Goal: Task Accomplishment & Management: Manage account settings

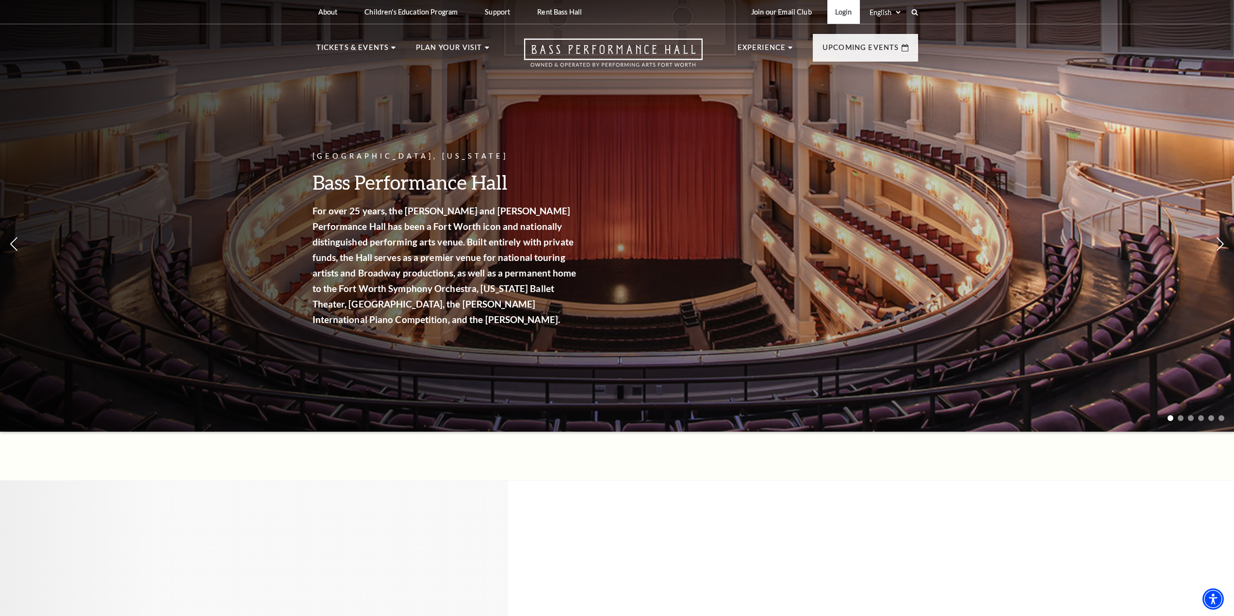
click at [837, 10] on link "Login" at bounding box center [843, 12] width 33 height 24
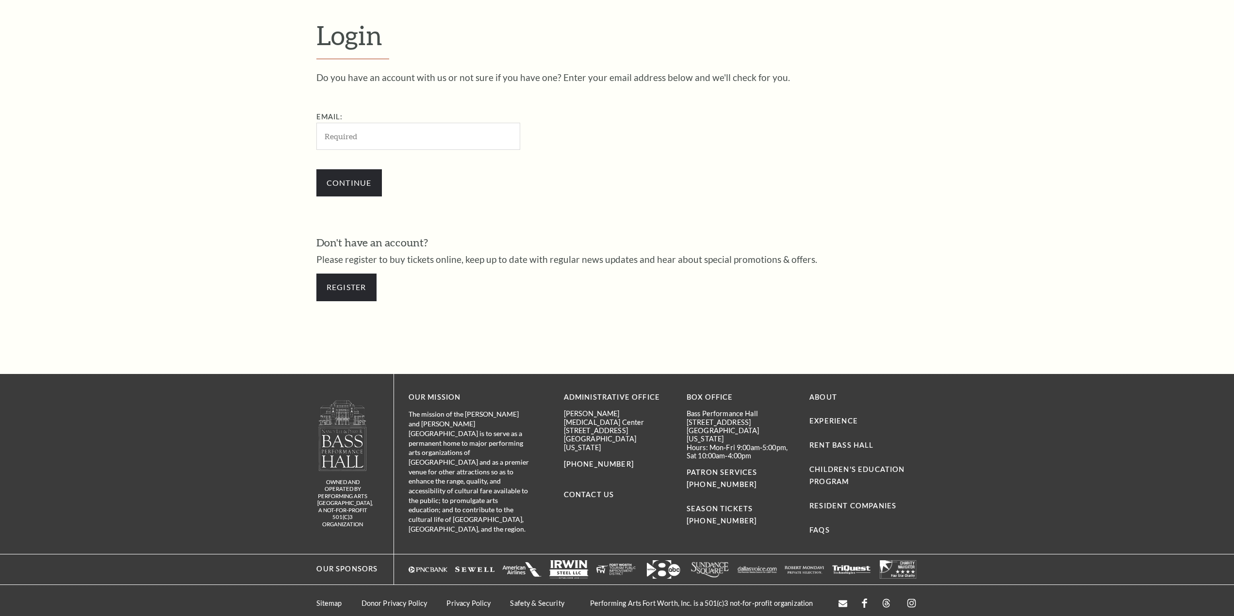
scroll to position [374, 0]
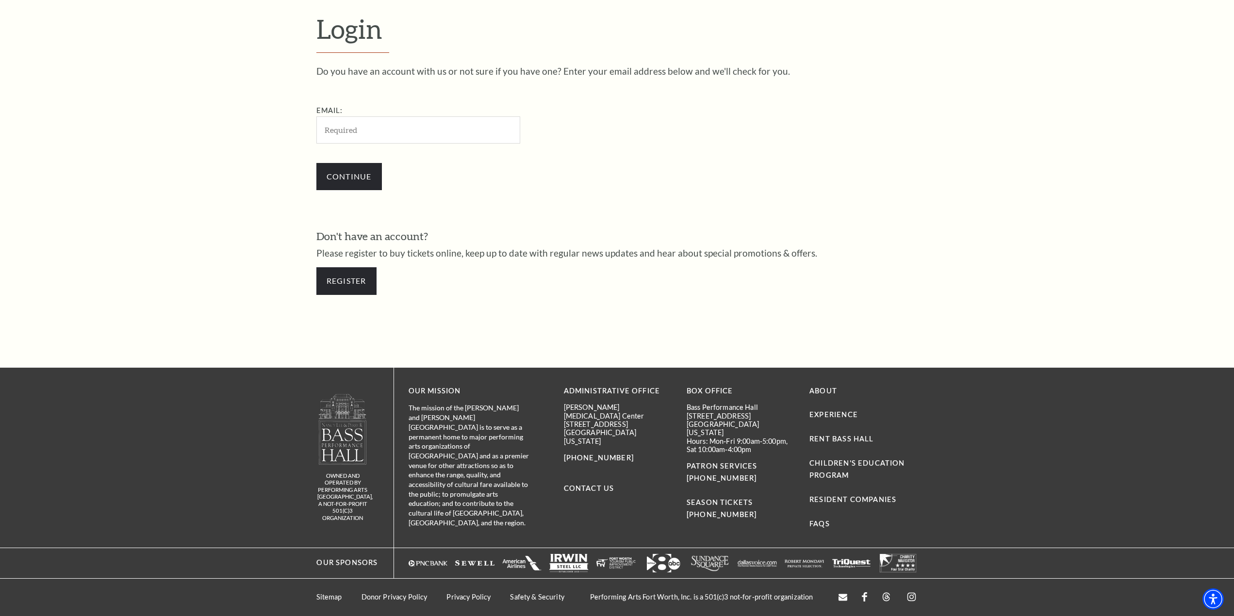
click at [411, 134] on input "Email:" at bounding box center [418, 129] width 204 height 27
drag, startPoint x: 411, startPoint y: 134, endPoint x: 413, endPoint y: 140, distance: 6.5
click at [411, 134] on input "Email:" at bounding box center [418, 129] width 204 height 27
type input "rsohns@gmail.com"
click at [367, 179] on input "Continue" at bounding box center [349, 176] width 66 height 27
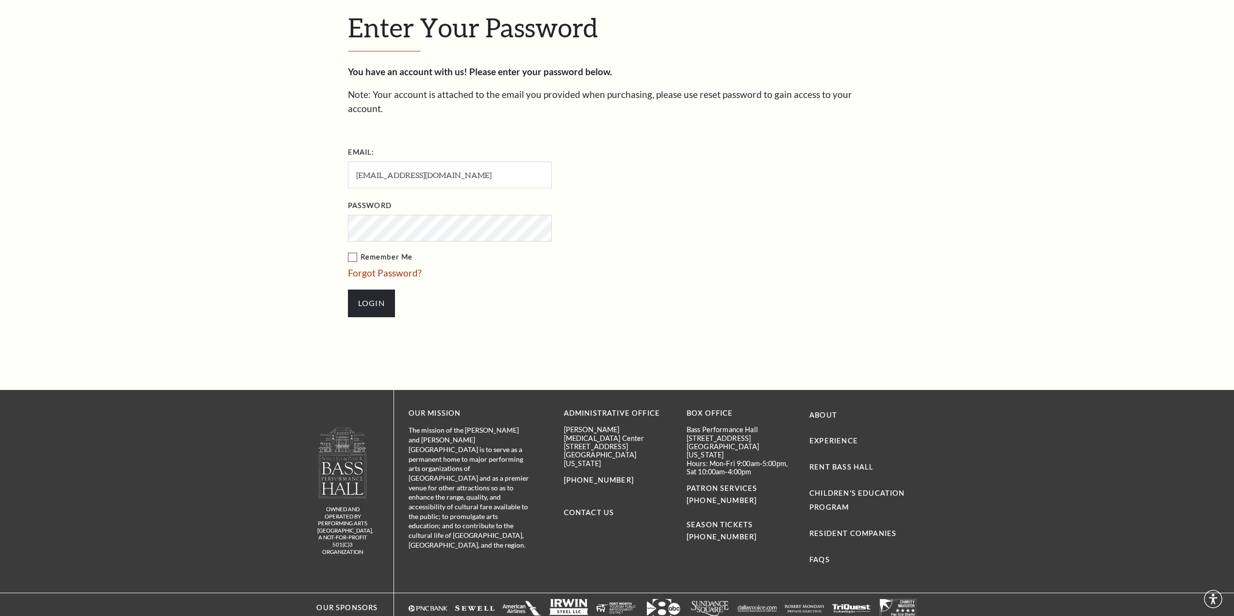
scroll to position [396, 0]
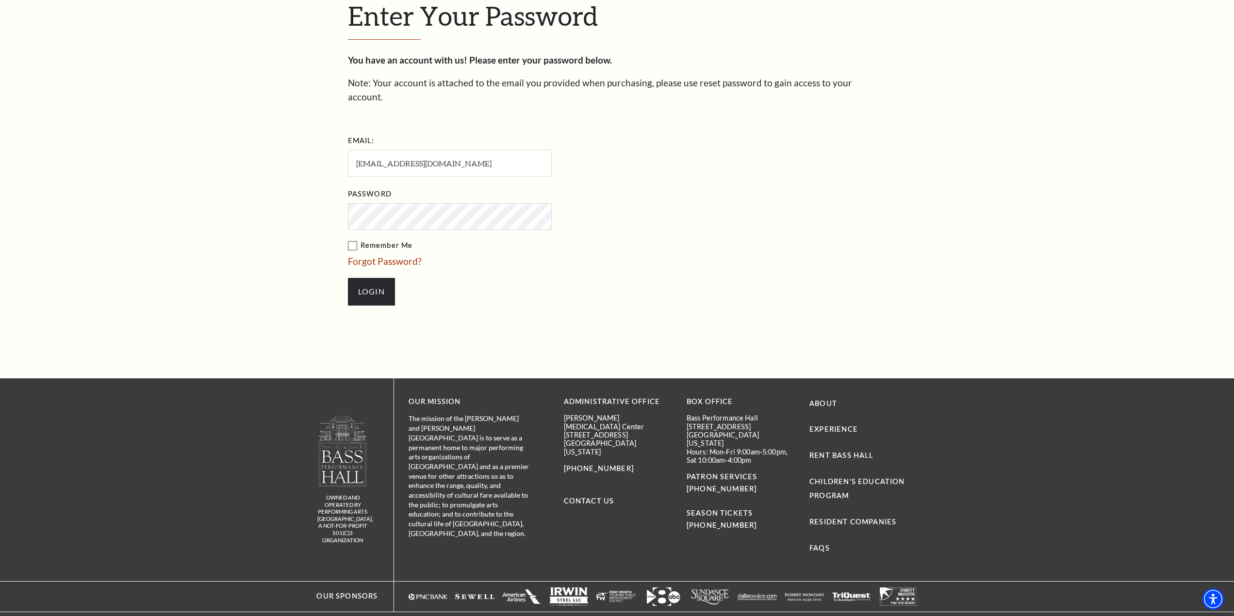
click at [401, 240] on label "Remember Me" at bounding box center [498, 246] width 301 height 12
click at [0, 0] on input "Remember Me" at bounding box center [0, 0] width 0 height 0
click at [368, 278] on input "Login" at bounding box center [371, 291] width 47 height 27
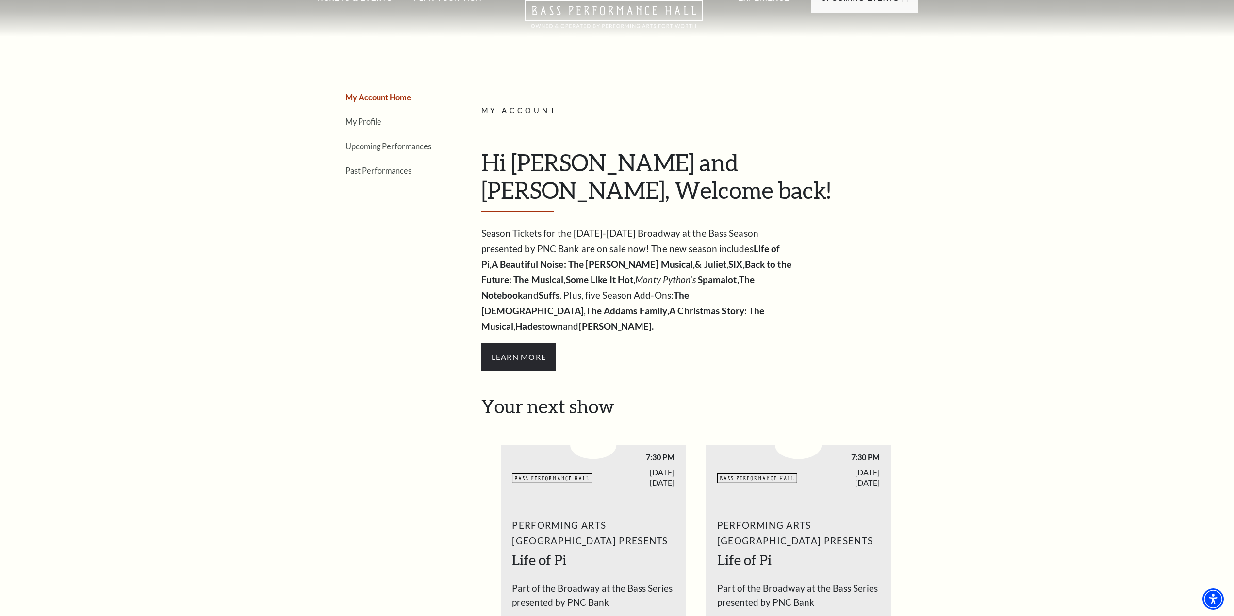
scroll to position [49, 0]
click at [400, 148] on link "Upcoming Performances" at bounding box center [389, 146] width 86 height 9
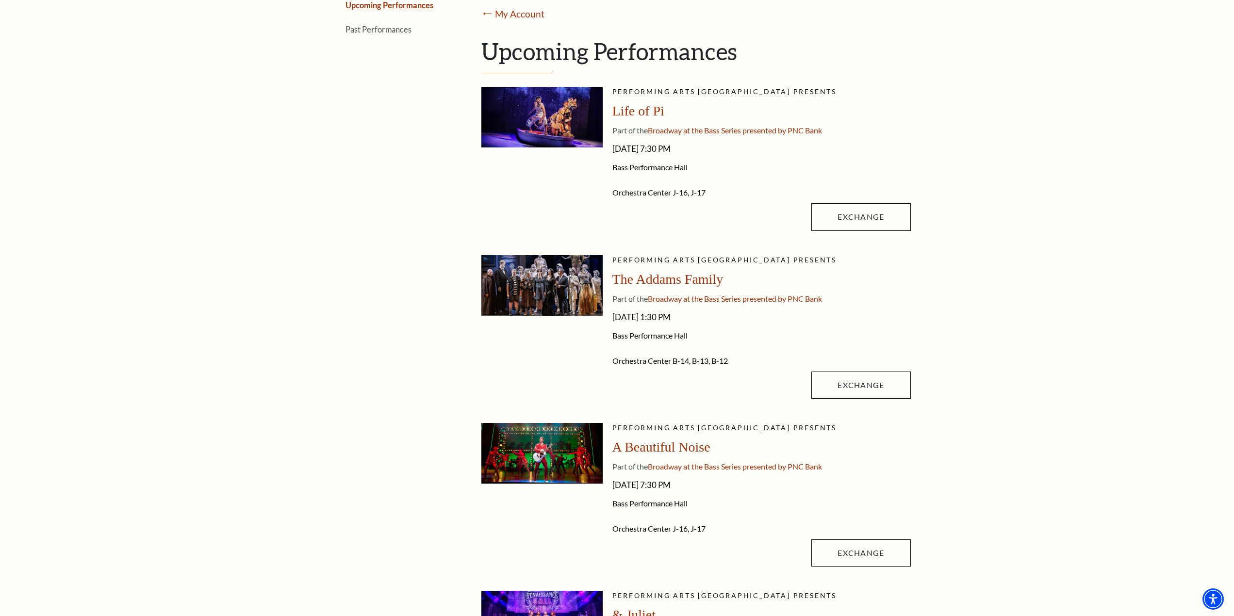
scroll to position [194, 0]
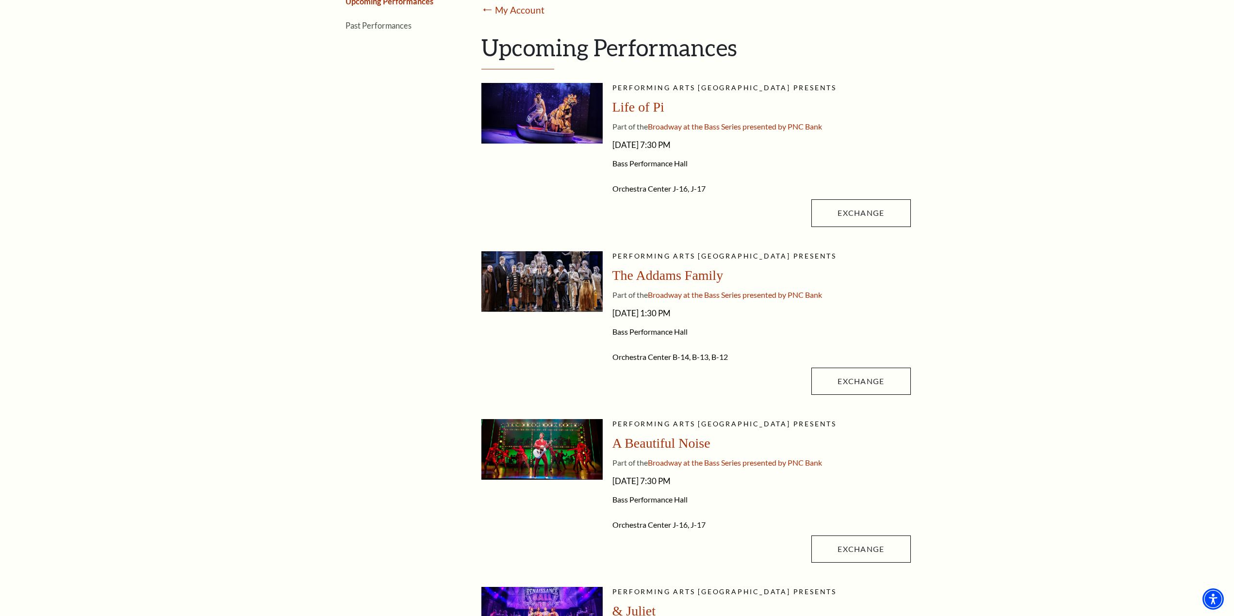
drag, startPoint x: 660, startPoint y: 359, endPoint x: 728, endPoint y: 359, distance: 67.9
click at [728, 359] on li "Orchestra Center B-14, B-13, B-12" at bounding box center [761, 357] width 298 height 10
click at [842, 374] on link "Exchange" at bounding box center [860, 381] width 99 height 27
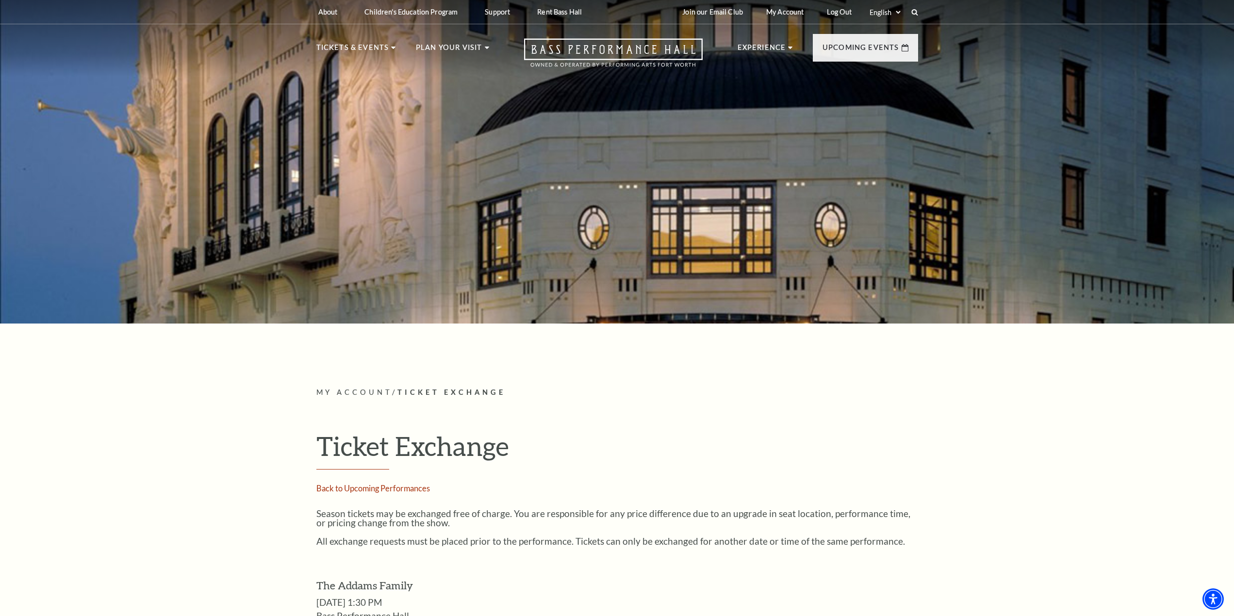
scroll to position [340, 0]
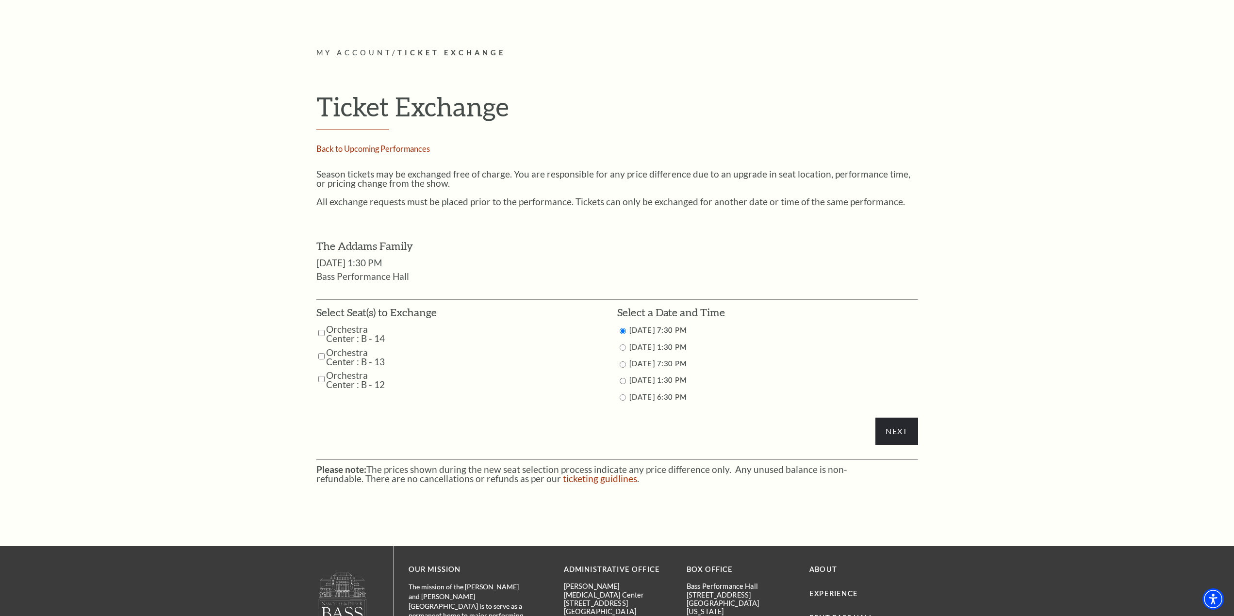
click at [682, 349] on label "10/25/2025 1:30 PM" at bounding box center [657, 347] width 57 height 8
click at [622, 349] on input "10/25/2025 1:30 PM" at bounding box center [623, 348] width 6 height 6
radio input "true"
click at [920, 439] on div "My Account / Ticket Exchange Ticket Exchange Back to Upcoming Performances Seas…" at bounding box center [617, 265] width 621 height 563
drag, startPoint x: 913, startPoint y: 438, endPoint x: 704, endPoint y: 33, distance: 455.6
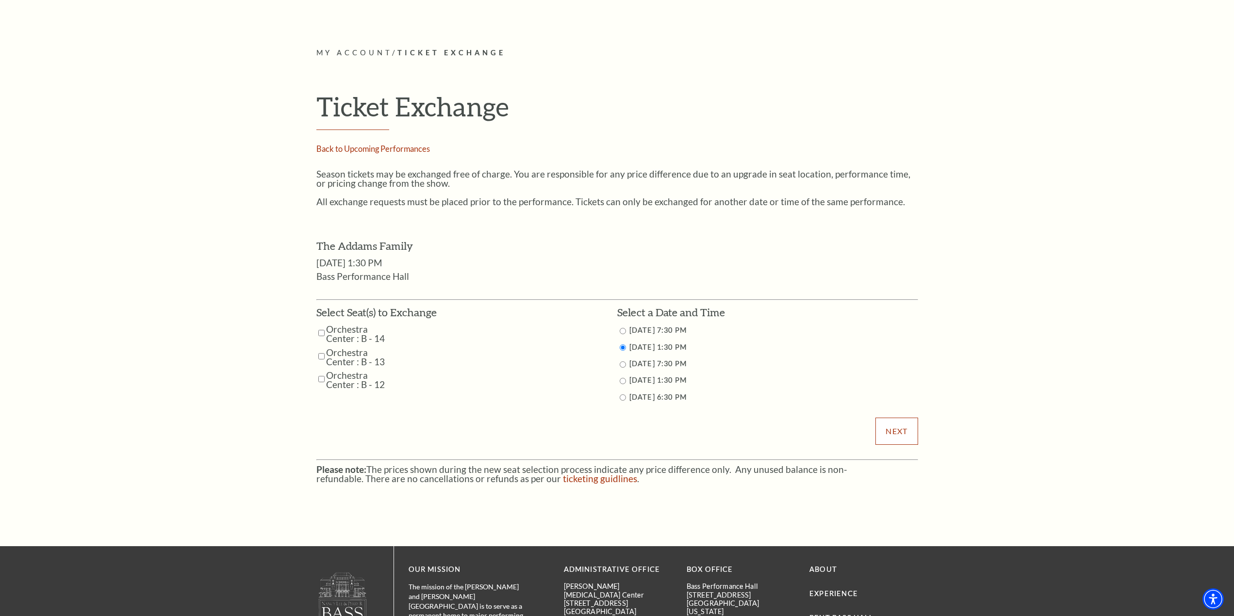
click at [911, 437] on input "Next" at bounding box center [896, 431] width 42 height 27
click at [335, 332] on label "Orchestra Center : B - 14" at bounding box center [361, 334] width 70 height 18
click at [321, 331] on input "Orchestra Center : B - 14" at bounding box center [321, 333] width 6 height 17
checkbox input "true"
click at [320, 357] on input "Orchestra Center : B - 13" at bounding box center [321, 356] width 6 height 17
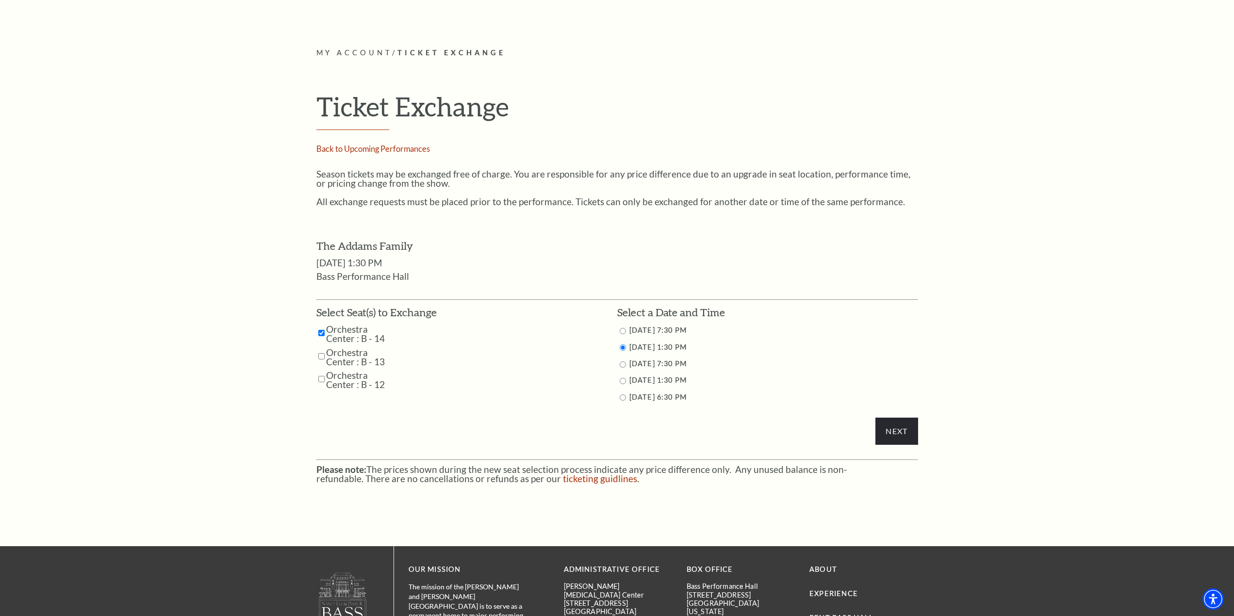
checkbox input "true"
click at [322, 379] on input "Orchestra Center : B - 12" at bounding box center [321, 379] width 6 height 17
checkbox input "true"
click at [899, 433] on input "Next" at bounding box center [896, 431] width 42 height 27
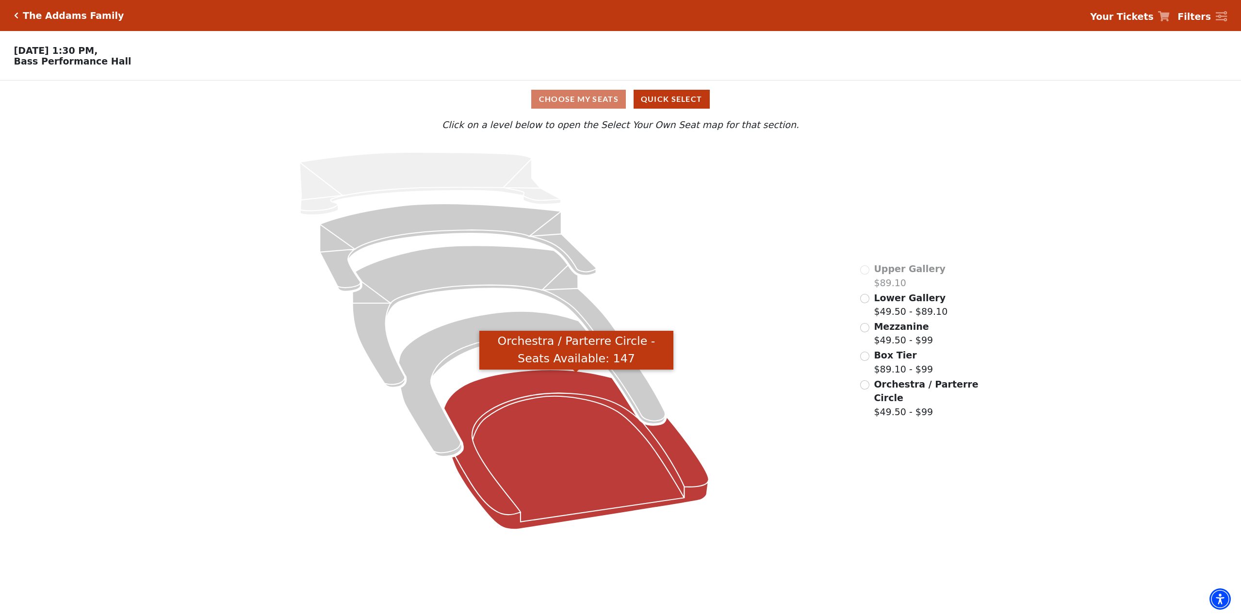
click at [605, 459] on icon "Orchestra / Parterre Circle - Seats Available: 147" at bounding box center [576, 450] width 265 height 160
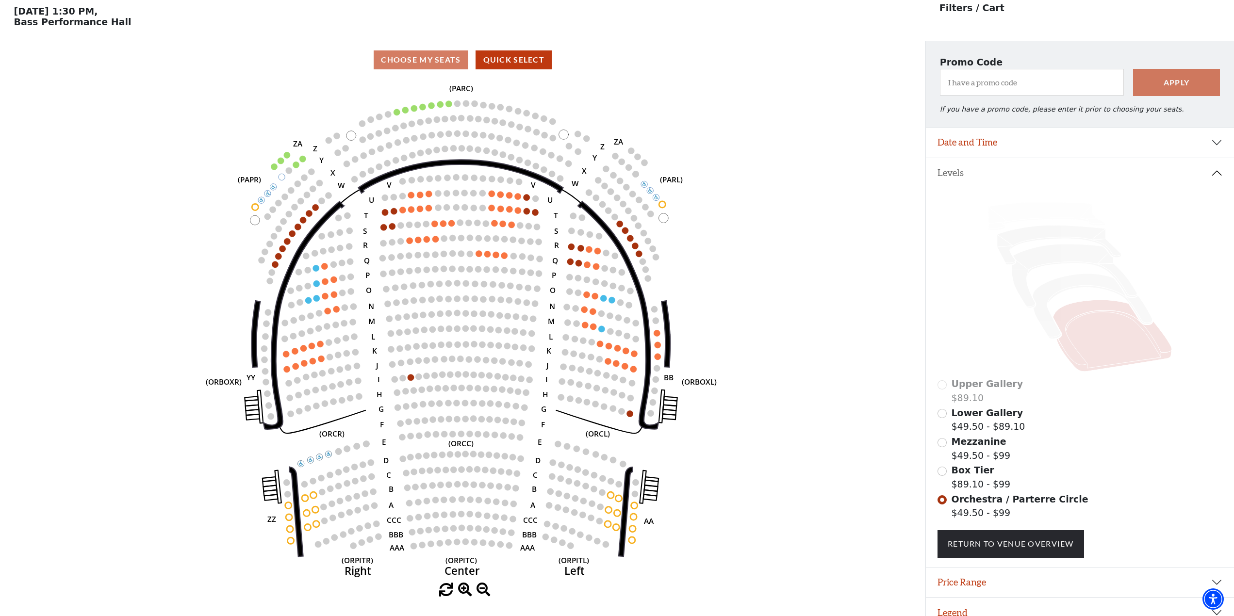
scroll to position [45, 0]
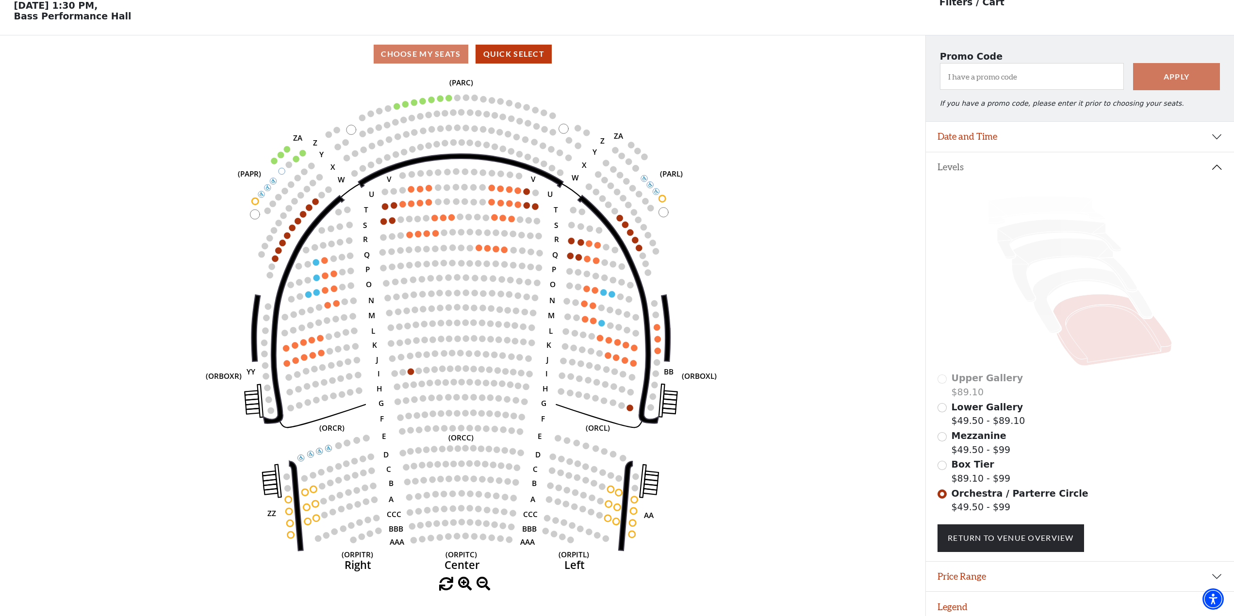
click at [438, 455] on icon "Left (ORPITL) Right (ORPITR) Center (ORPITC) ZZ AA YY BB ZA ZA (ORCL) (ORCR) (O…" at bounding box center [462, 325] width 833 height 505
click at [416, 380] on icon "Left (ORPITL) Right (ORPITR) Center (ORPITC) ZZ AA YY BB ZA ZA (ORCL) (ORCR) (O…" at bounding box center [462, 325] width 833 height 505
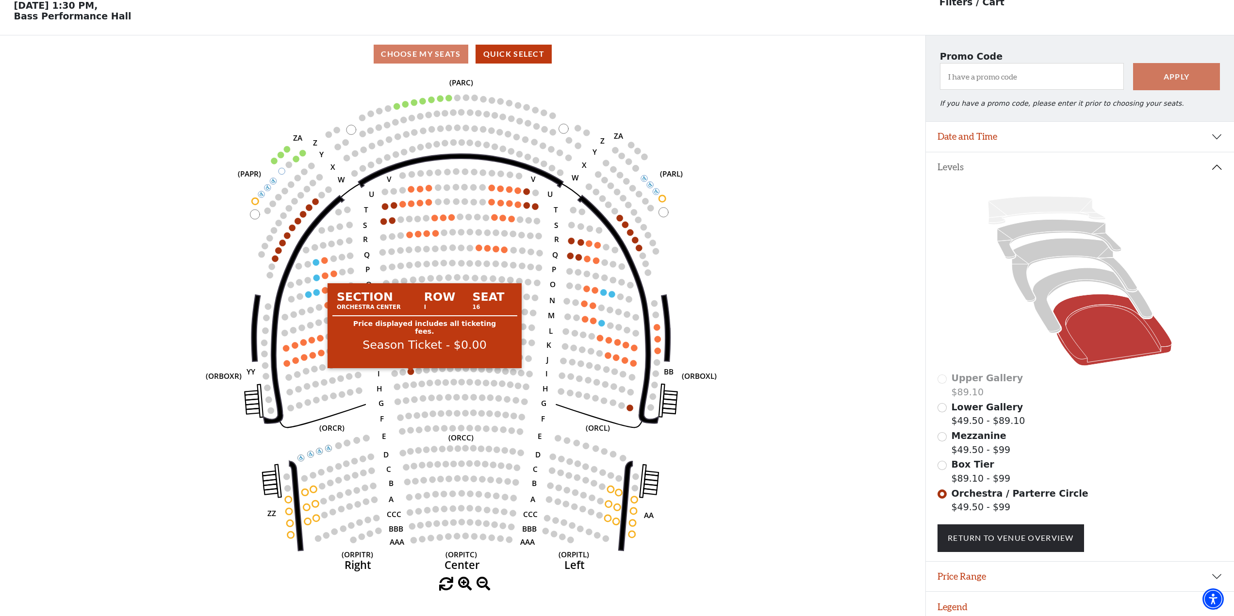
click at [412, 375] on circle at bounding box center [411, 371] width 6 height 6
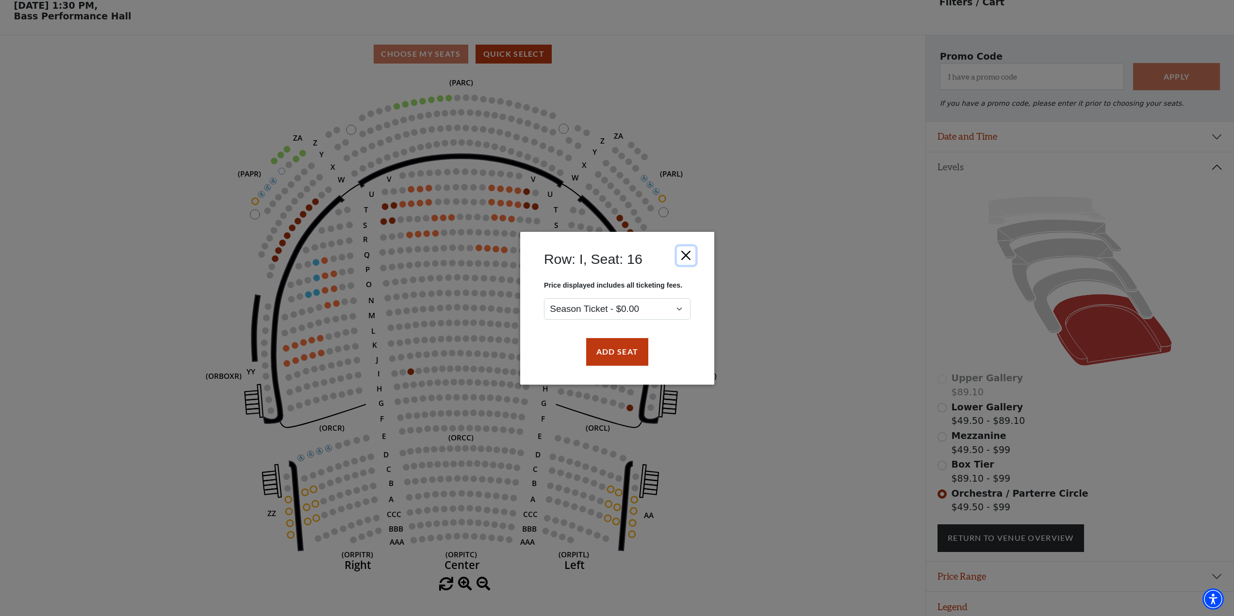
click at [688, 248] on button "Close" at bounding box center [685, 255] width 18 height 18
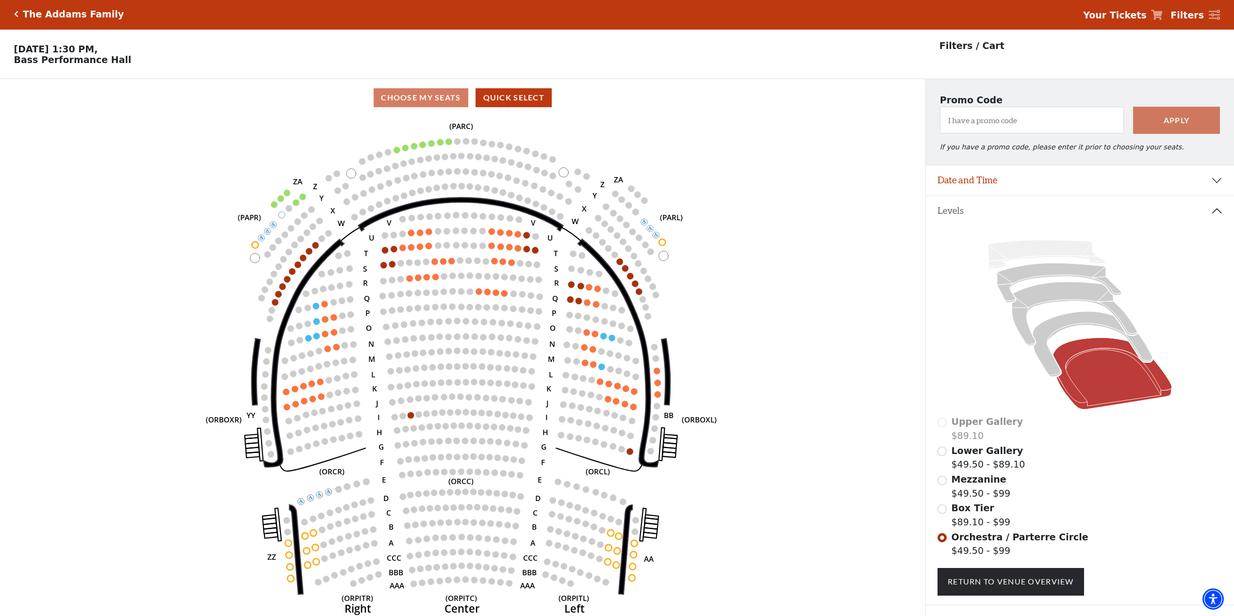
scroll to position [0, 0]
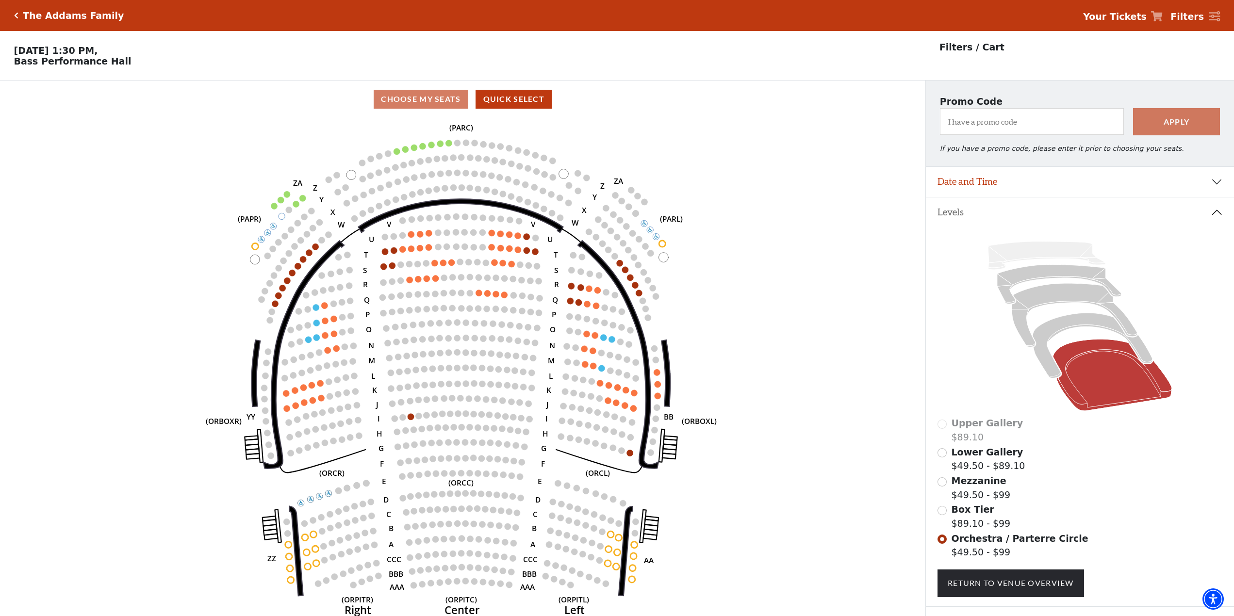
click at [14, 15] on icon "Click here to go back to filters" at bounding box center [16, 15] width 4 height 7
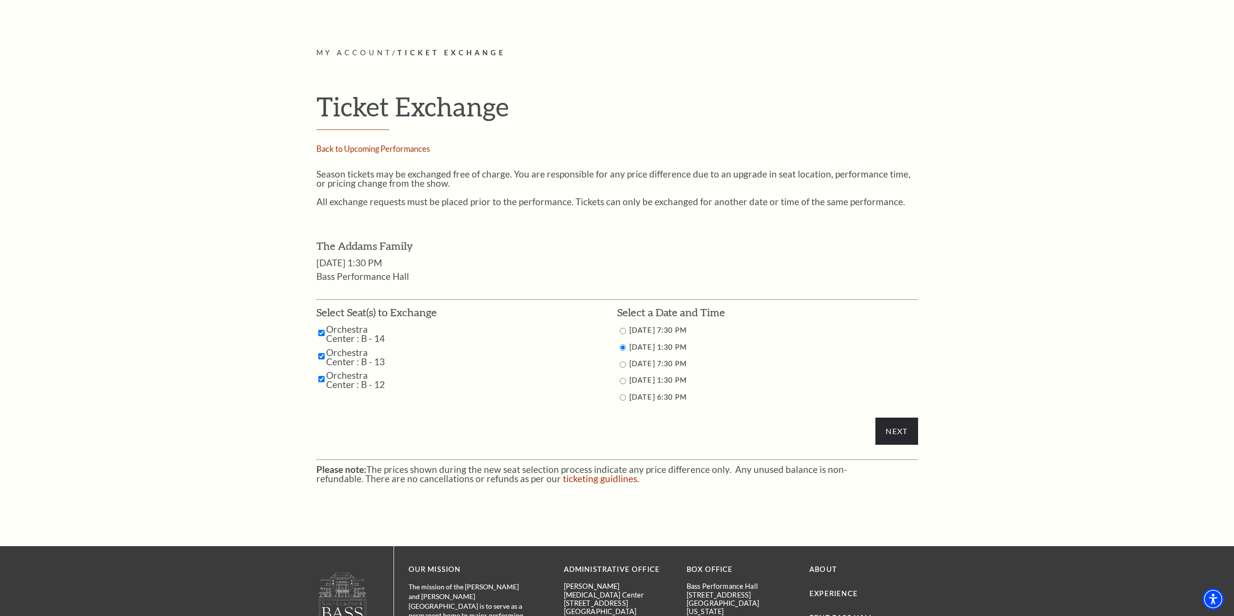
click at [624, 330] on input "10/24/2025 7:30 PM" at bounding box center [623, 331] width 6 height 6
radio input "true"
click at [893, 429] on input "Next" at bounding box center [896, 431] width 42 height 27
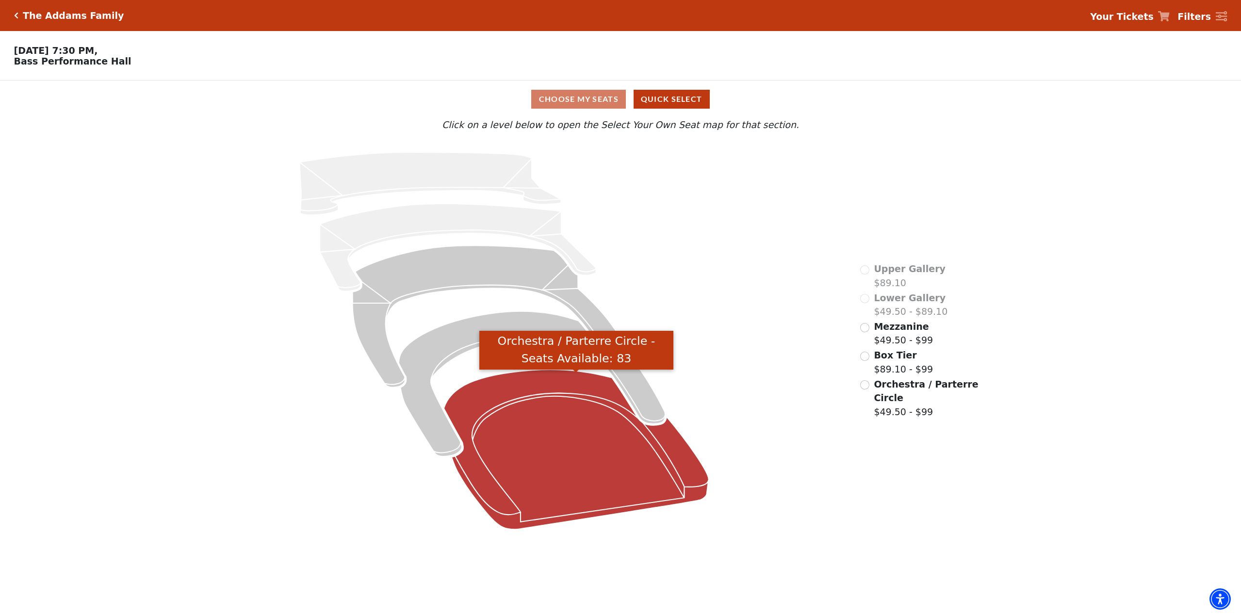
click at [600, 488] on icon "Orchestra / Parterre Circle - Seats Available: 83" at bounding box center [576, 450] width 265 height 160
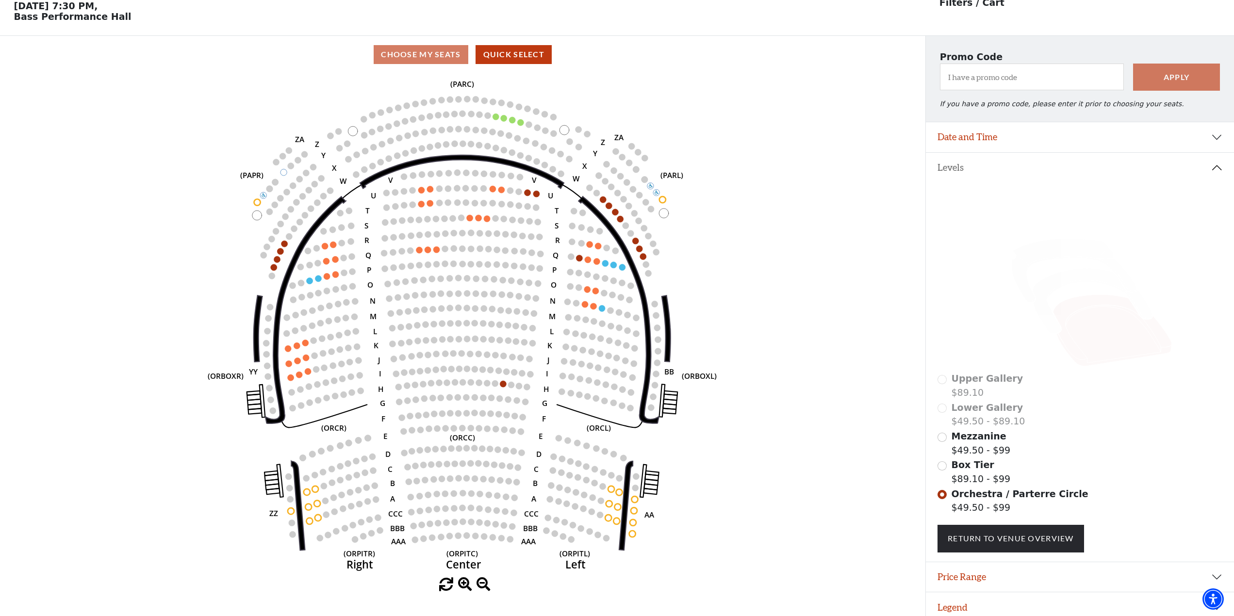
scroll to position [45, 0]
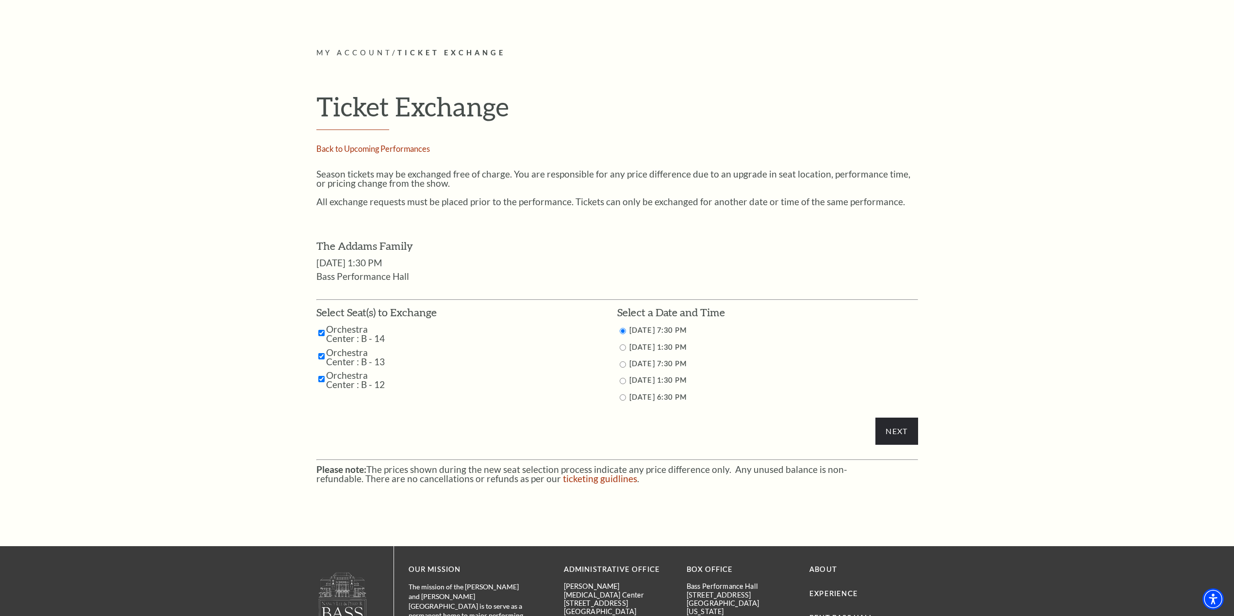
click at [687, 360] on label "[DATE] 7:30 PM" at bounding box center [657, 364] width 57 height 8
click at [687, 363] on label "[DATE] 7:30 PM" at bounding box center [657, 364] width 57 height 8
click at [615, 361] on li "Select Seat(s) to Exchange Orchestra Center : B - 14 Orchestra Center : B - 13" at bounding box center [466, 354] width 301 height 98
click at [624, 362] on input "10/25/2025 7:30 PM" at bounding box center [623, 365] width 6 height 6
radio input "true"
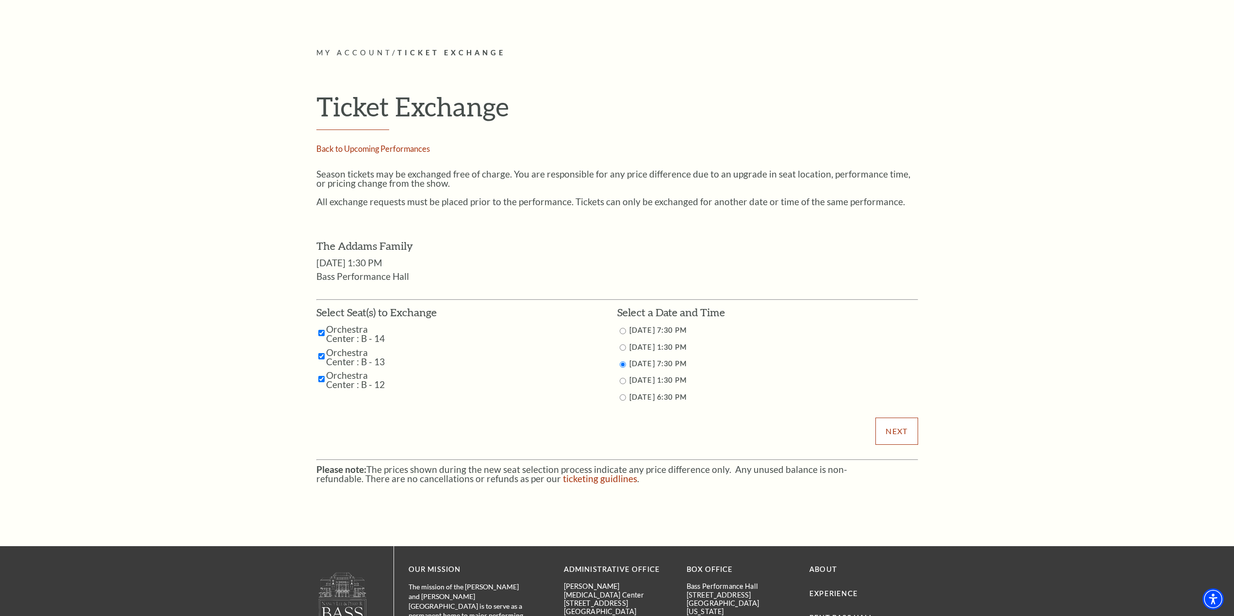
click at [899, 429] on input "Next" at bounding box center [896, 431] width 42 height 27
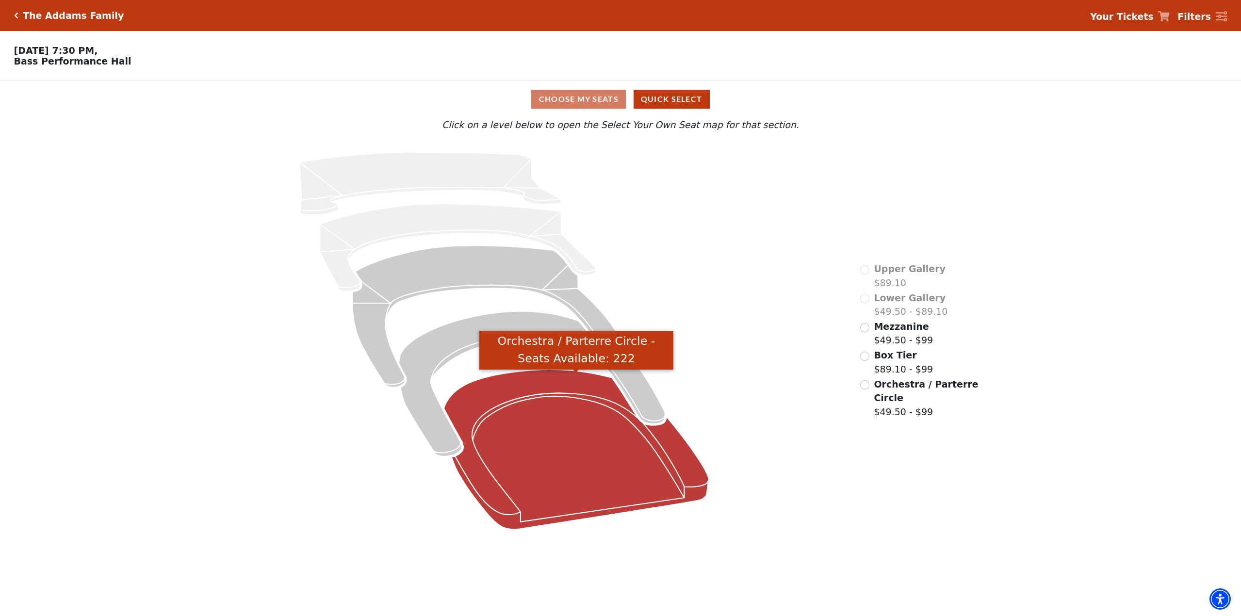
click at [610, 448] on icon "Orchestra / Parterre Circle - Seats Available: 222" at bounding box center [576, 450] width 265 height 160
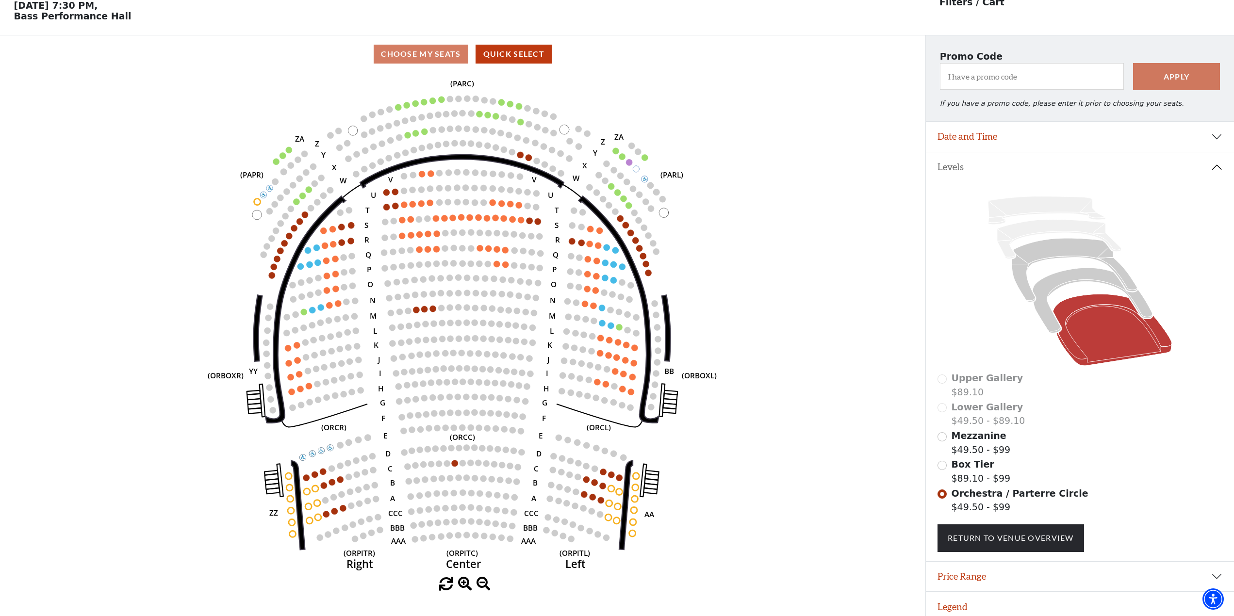
scroll to position [56, 0]
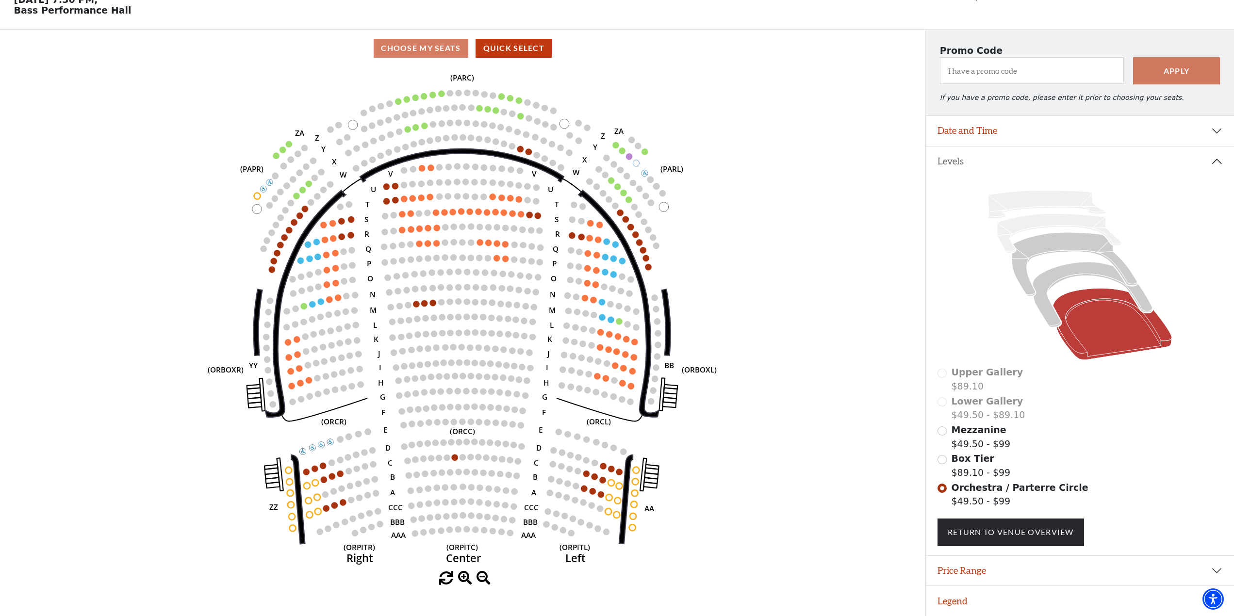
click at [961, 462] on span "Box Tier" at bounding box center [973, 458] width 43 height 11
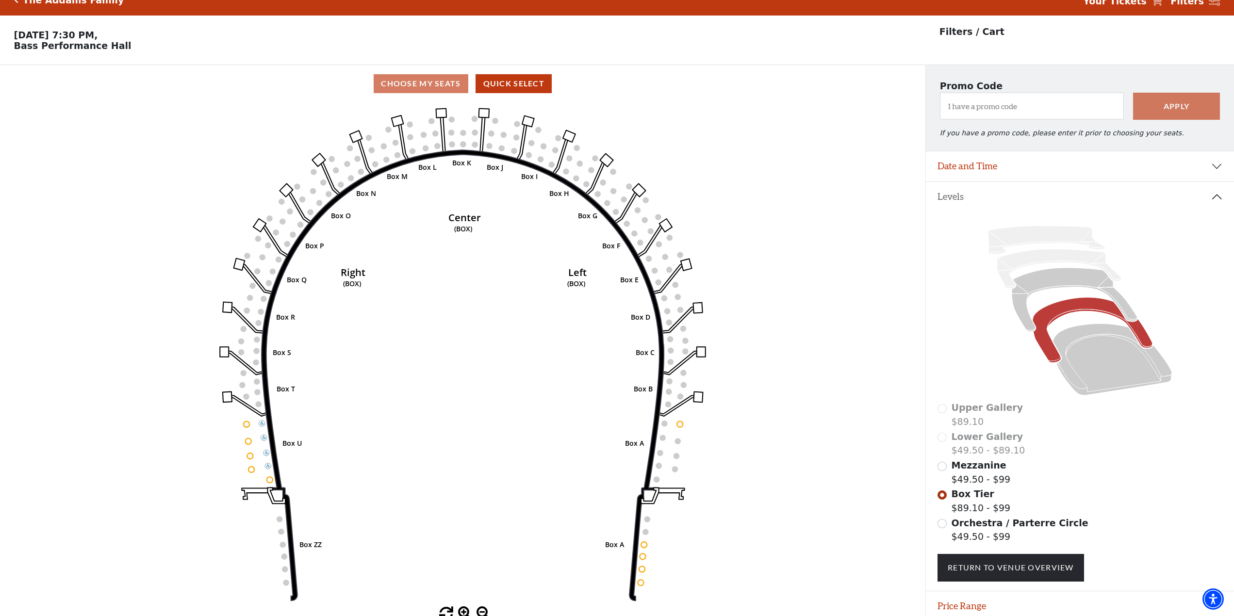
scroll to position [0, 0]
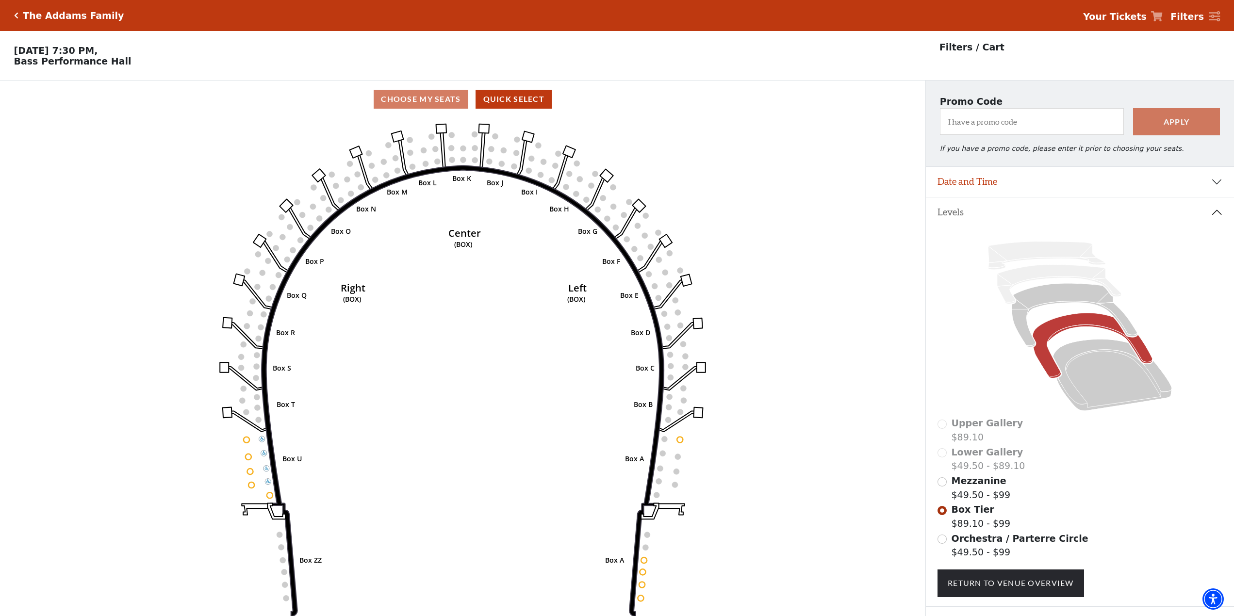
click at [19, 16] on div "The Addams Family" at bounding box center [71, 15] width 106 height 11
